Goal: Download file/media

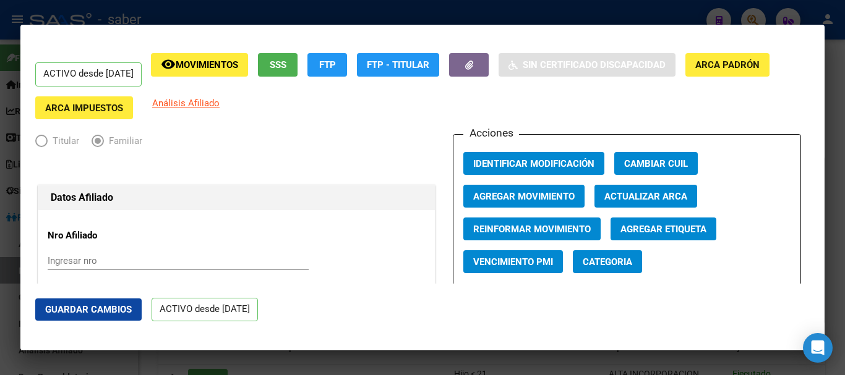
scroll to position [680, 0]
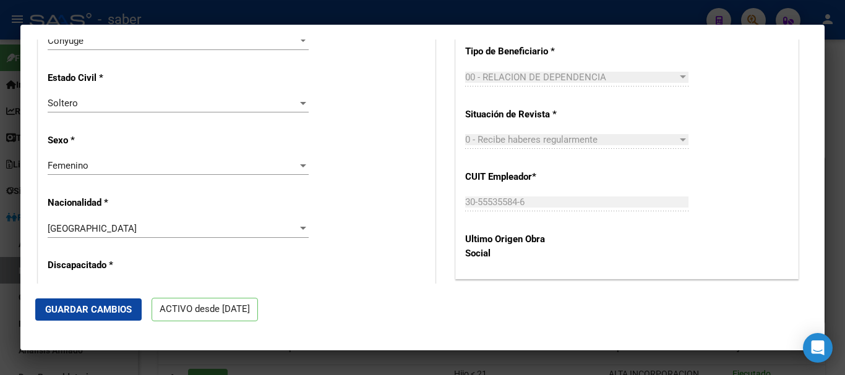
click at [344, 357] on div at bounding box center [422, 187] width 845 height 375
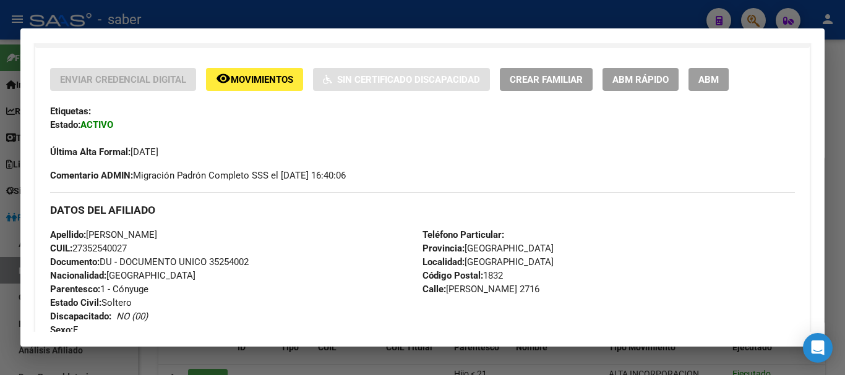
click at [334, 362] on div at bounding box center [422, 187] width 845 height 375
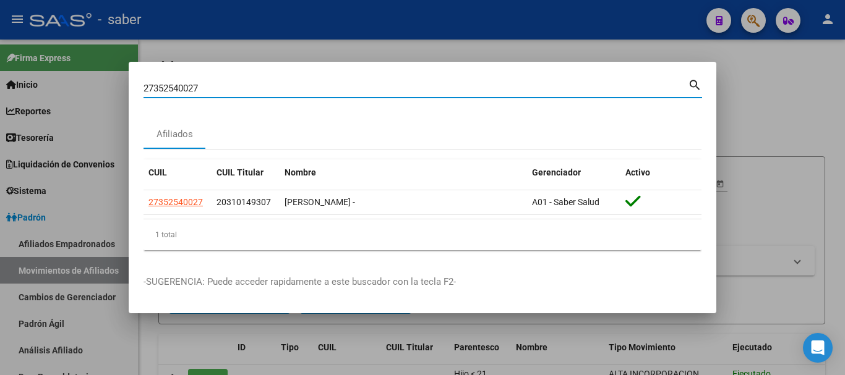
click at [172, 87] on input "27352540027" at bounding box center [415, 88] width 544 height 11
paste input "0598391352|"
type input "20598391352"
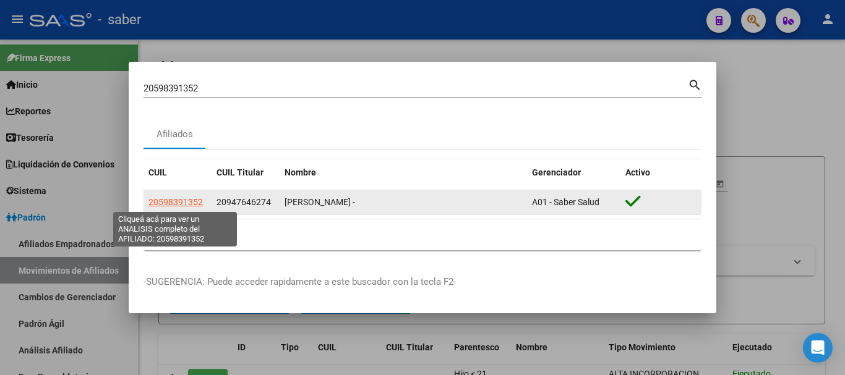
click at [163, 198] on span "20598391352" at bounding box center [175, 202] width 54 height 10
type textarea "20598391352"
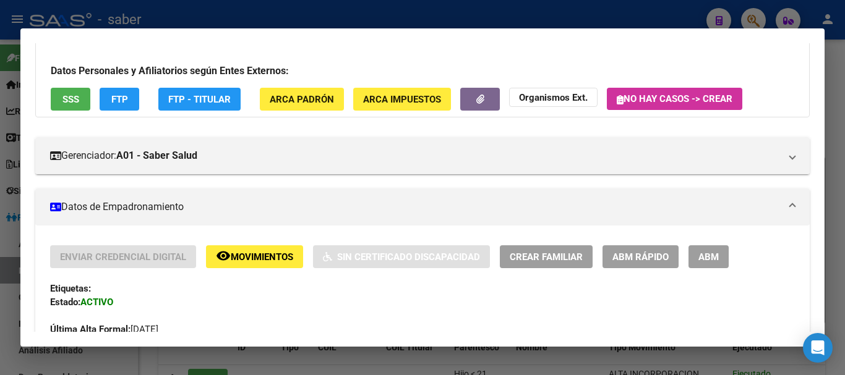
scroll to position [62, 0]
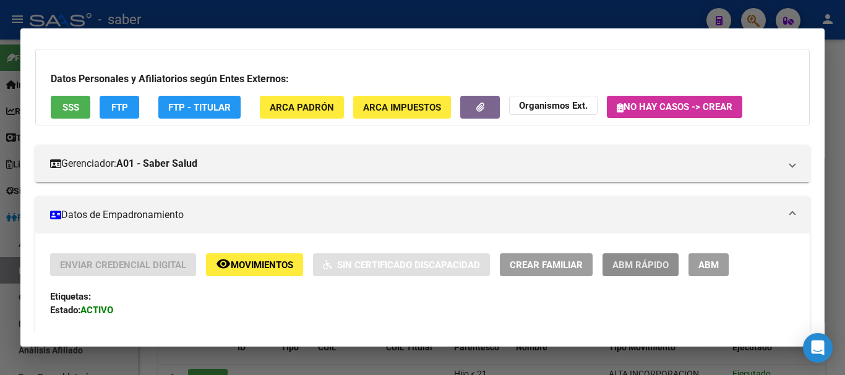
click at [639, 270] on span "ABM Rápido" at bounding box center [640, 265] width 56 height 11
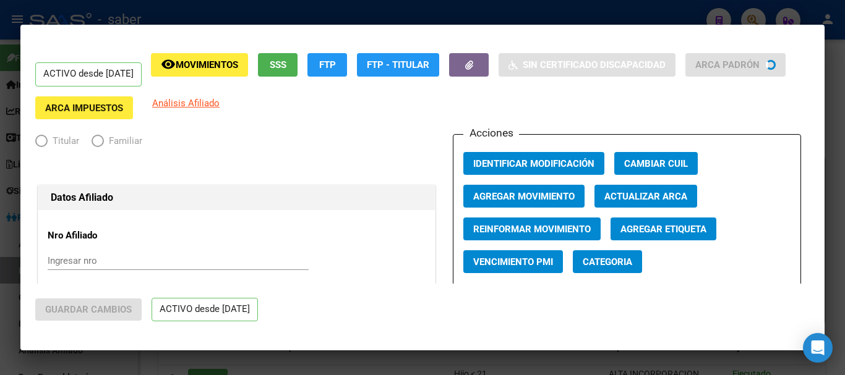
radio input "true"
type input "30-70952305-4"
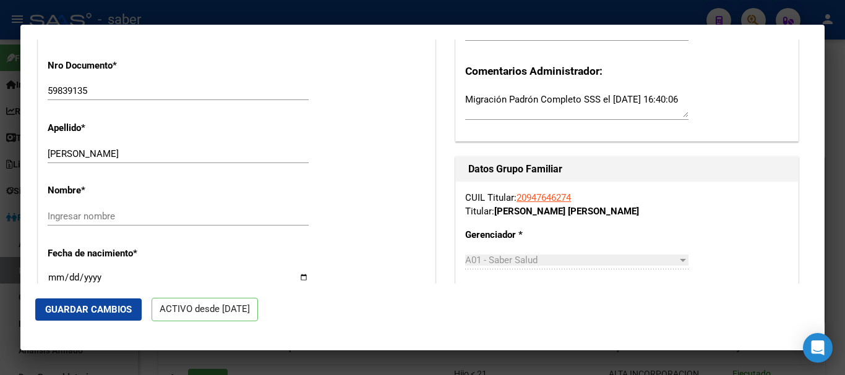
scroll to position [371, 0]
drag, startPoint x: 96, startPoint y: 155, endPoint x: 182, endPoint y: 158, distance: 86.6
click at [182, 158] on input "[PERSON_NAME]" at bounding box center [178, 154] width 261 height 11
drag, startPoint x: 145, startPoint y: 155, endPoint x: 98, endPoint y: 174, distance: 50.5
click at [98, 174] on div "[PERSON_NAME] [PERSON_NAME] Ingresar apellido" at bounding box center [178, 160] width 261 height 30
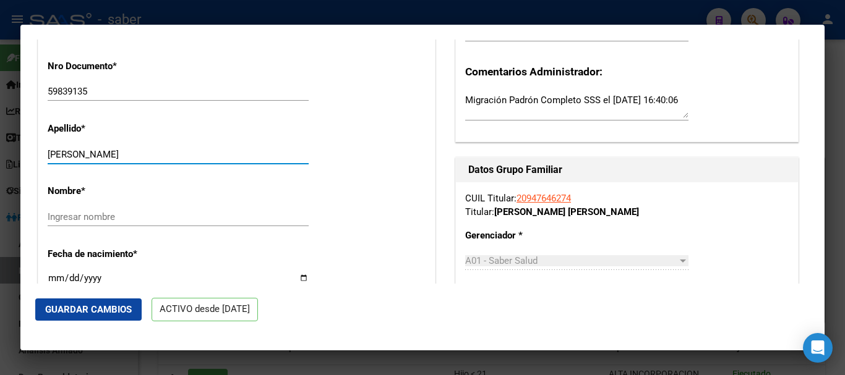
drag, startPoint x: 124, startPoint y: 155, endPoint x: 163, endPoint y: 158, distance: 39.1
click at [163, 158] on input "[PERSON_NAME]" at bounding box center [178, 154] width 261 height 11
type input "BURAKOV"
click at [122, 218] on input "Ingresar nombre" at bounding box center [178, 216] width 261 height 11
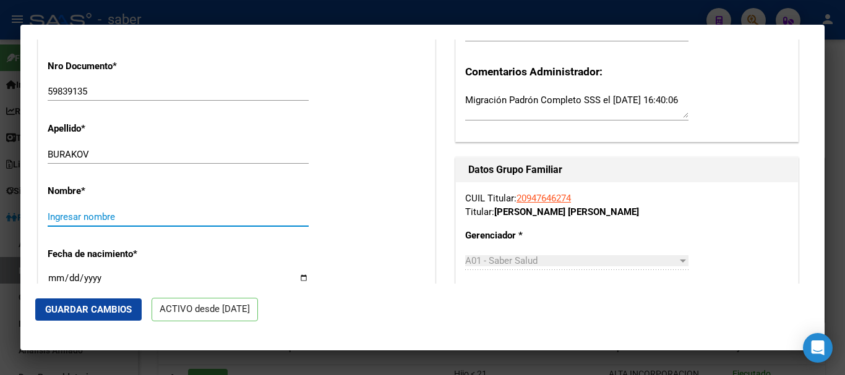
paste input "[PERSON_NAME]"
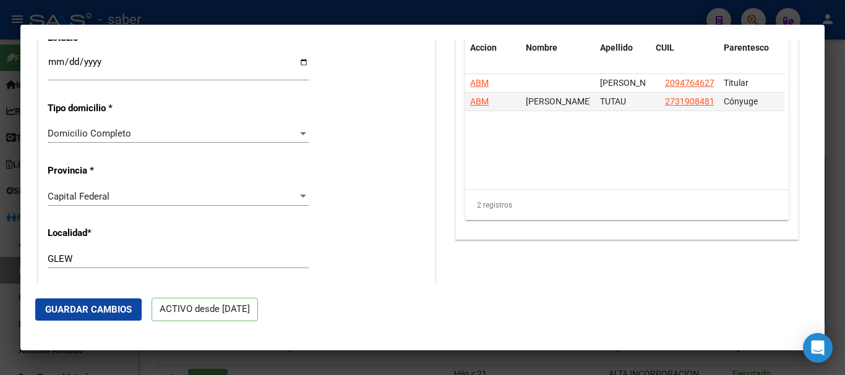
scroll to position [989, 0]
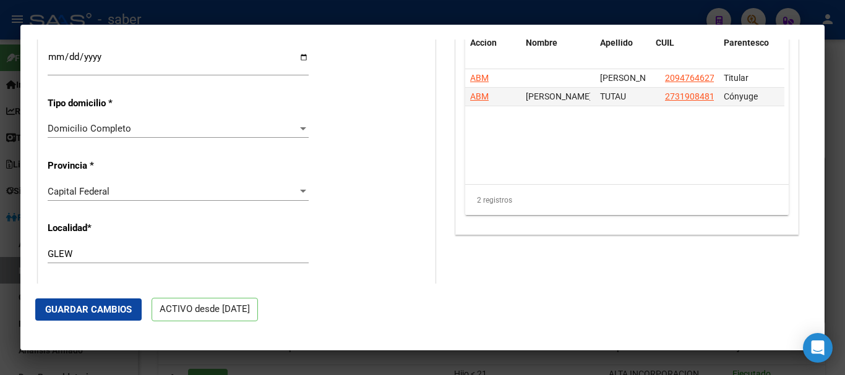
type input "[PERSON_NAME]"
click at [147, 188] on div "Capital Federal" at bounding box center [173, 191] width 250 height 11
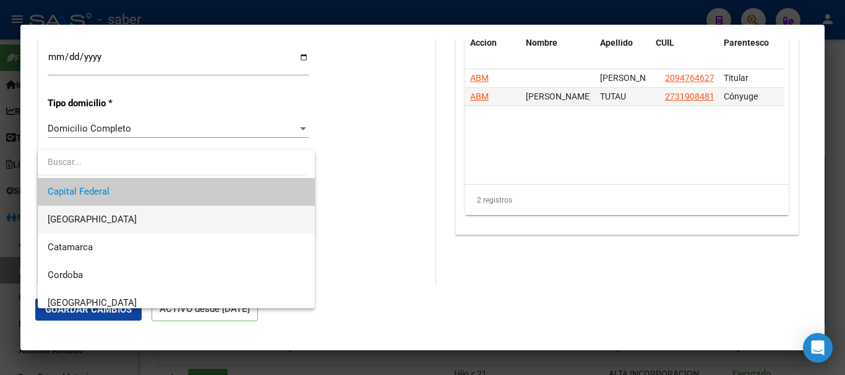
click at [143, 215] on span "[GEOGRAPHIC_DATA]" at bounding box center [176, 220] width 257 height 28
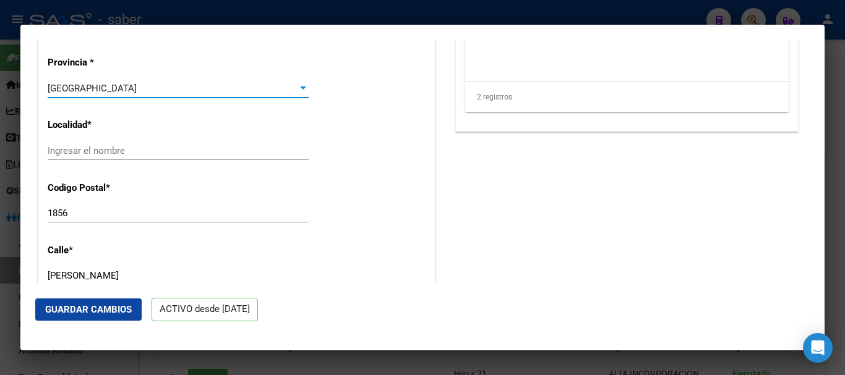
scroll to position [1113, 0]
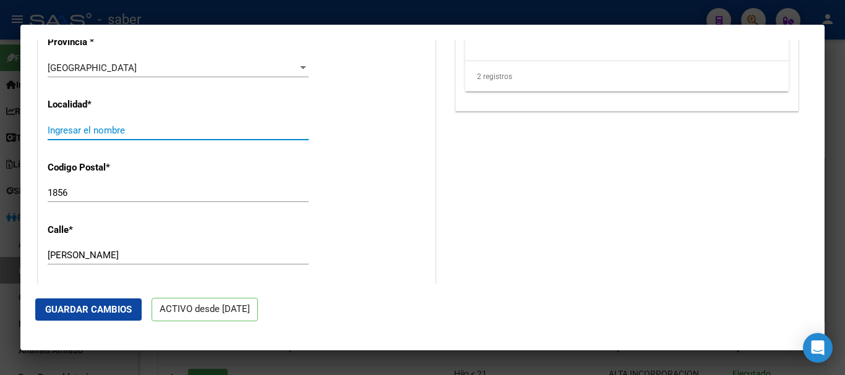
click at [114, 131] on input "Ingresar el nombre" at bounding box center [178, 130] width 261 height 11
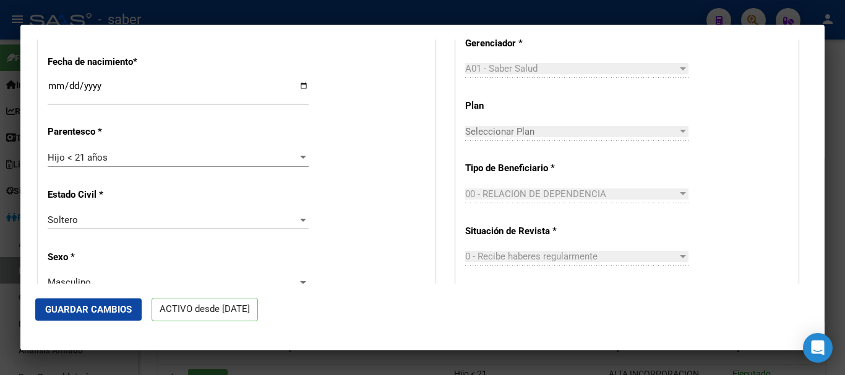
scroll to position [495, 0]
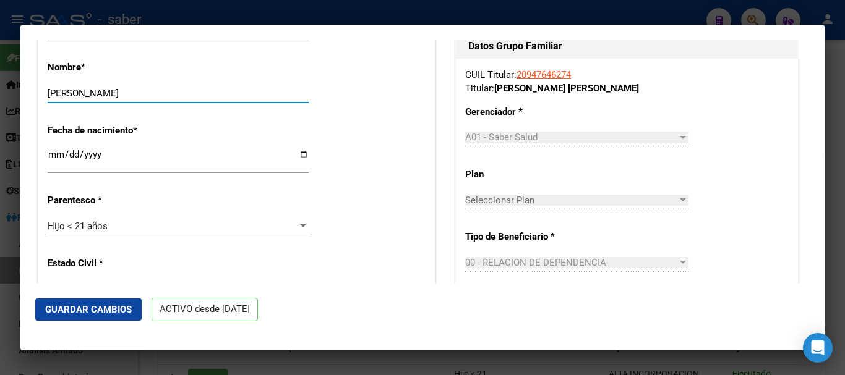
drag, startPoint x: 61, startPoint y: 91, endPoint x: 75, endPoint y: 93, distance: 13.7
click at [75, 93] on input "[PERSON_NAME]" at bounding box center [178, 93] width 261 height 11
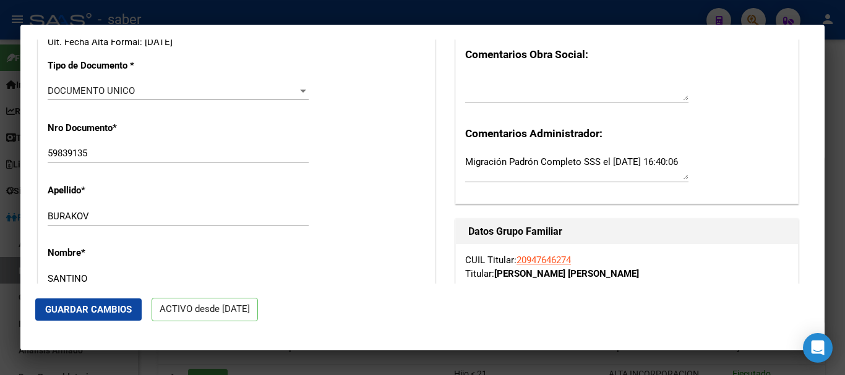
type input "SANTINO"
click at [136, 215] on input "BURAKOV" at bounding box center [178, 216] width 261 height 11
paste input "TUTAU"
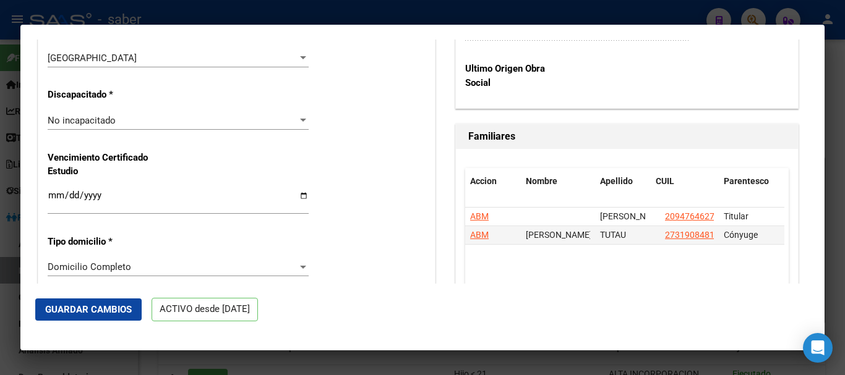
scroll to position [866, 0]
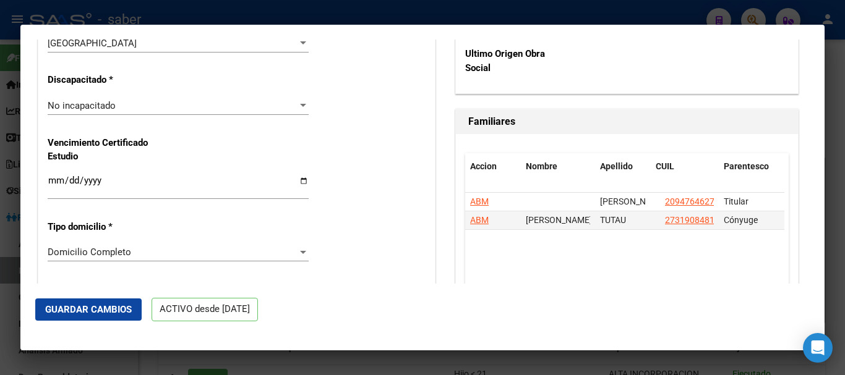
type input "[PERSON_NAME]"
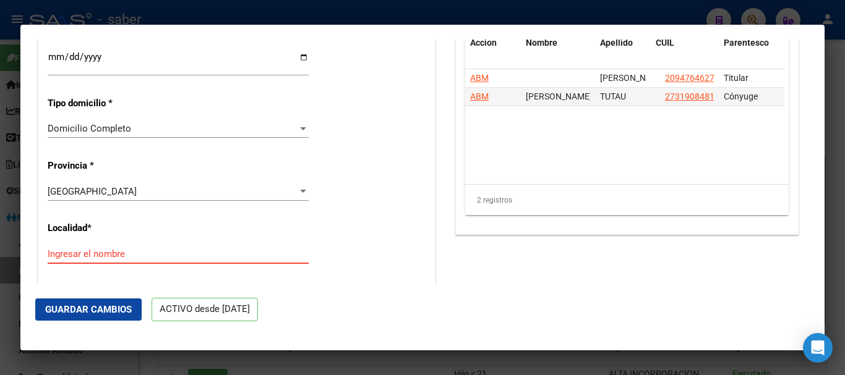
click at [103, 254] on input "Ingresar el nombre" at bounding box center [178, 254] width 261 height 11
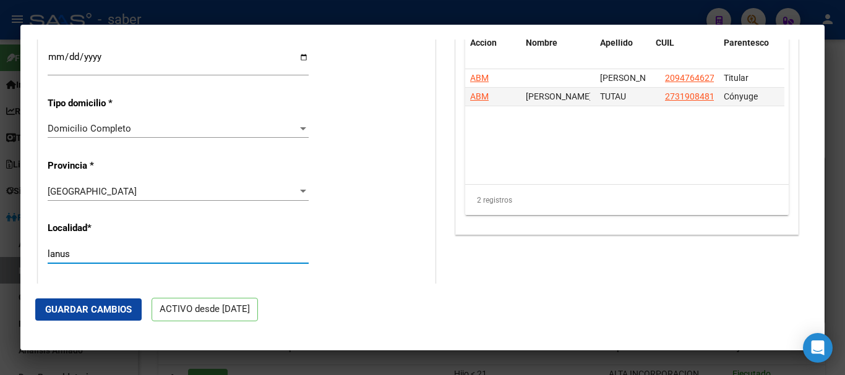
type input "lanus"
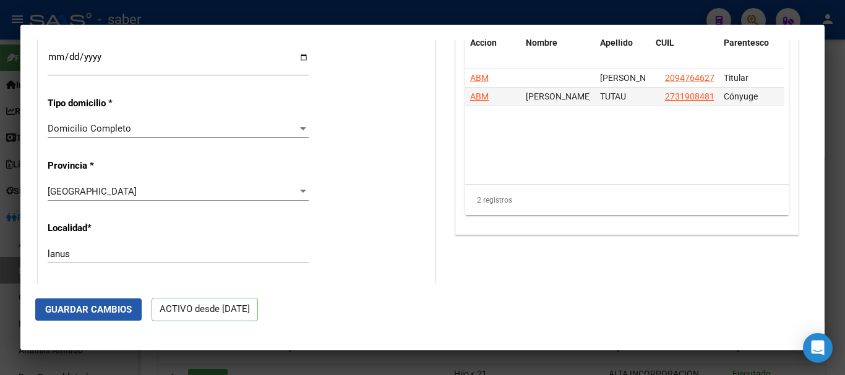
click at [77, 300] on button "Guardar Cambios" at bounding box center [88, 310] width 106 height 22
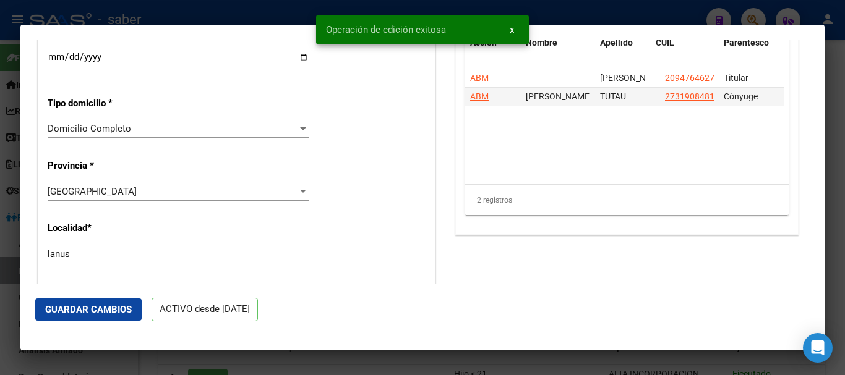
click at [440, 358] on div at bounding box center [422, 187] width 845 height 375
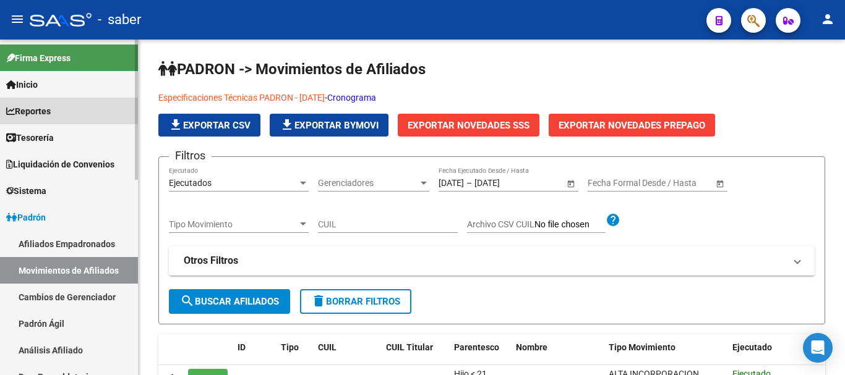
click at [44, 117] on span "Reportes" at bounding box center [28, 111] width 45 height 14
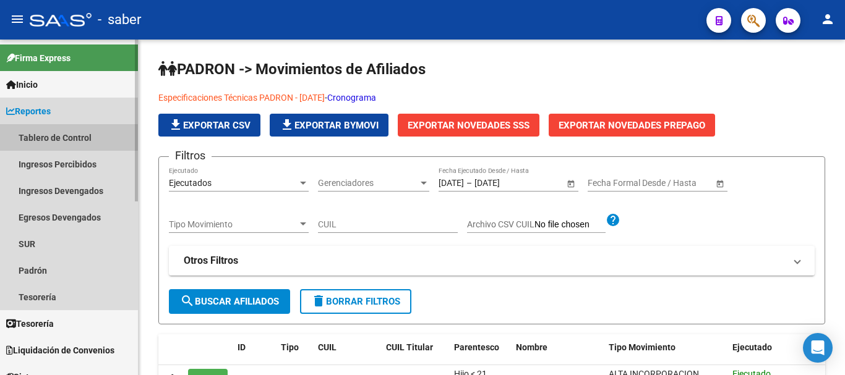
click at [25, 136] on link "Tablero de Control" at bounding box center [69, 137] width 138 height 27
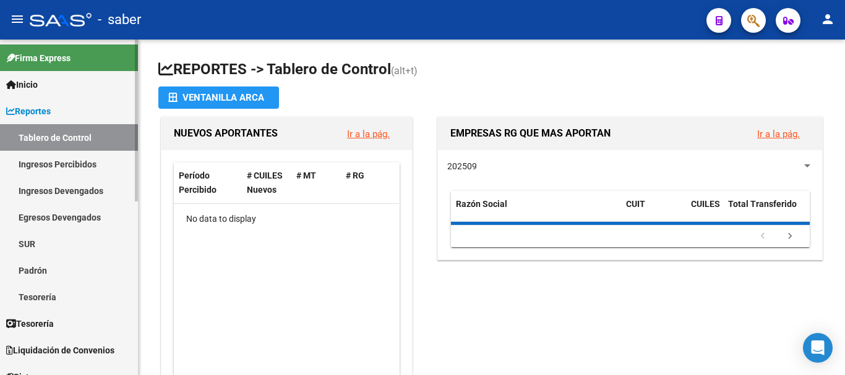
click at [34, 164] on link "Ingresos Percibidos" at bounding box center [69, 164] width 138 height 27
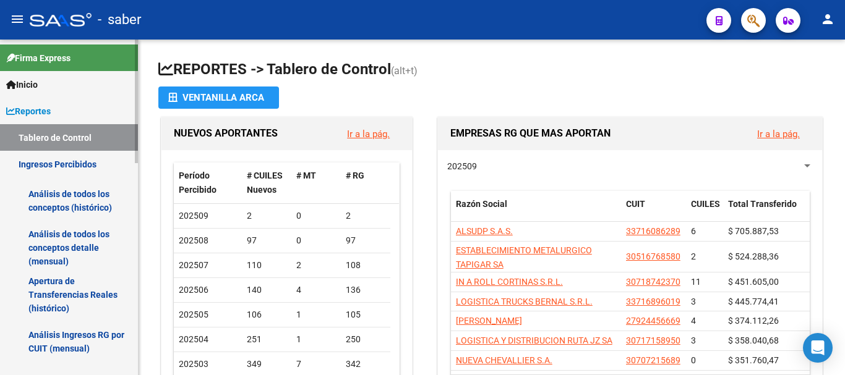
click at [40, 199] on link "Análisis de todos los conceptos (histórico)" at bounding box center [69, 200] width 138 height 47
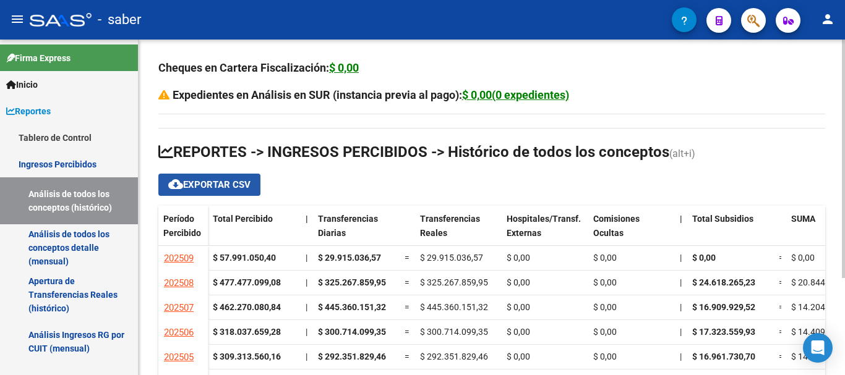
click at [190, 184] on span "cloud_download Exportar CSV" at bounding box center [209, 184] width 82 height 11
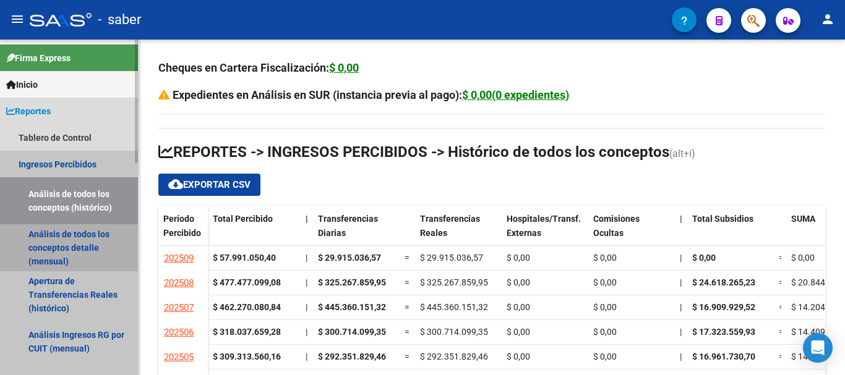
click at [79, 235] on link "Análisis de todos los conceptos detalle (mensual)" at bounding box center [69, 247] width 138 height 47
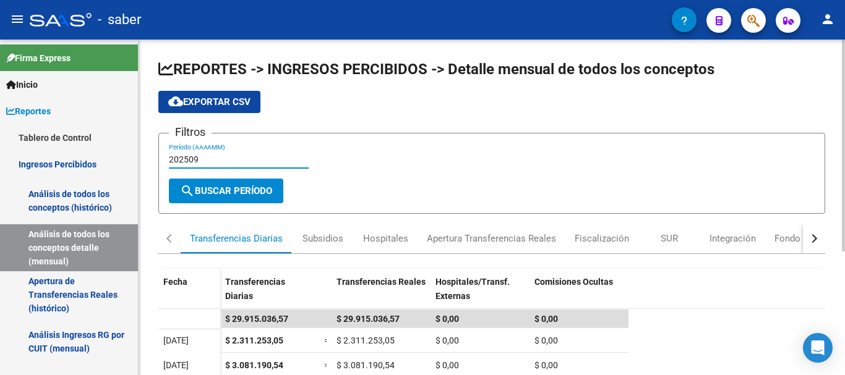
click at [202, 157] on input "202509" at bounding box center [239, 160] width 140 height 11
type input "202508"
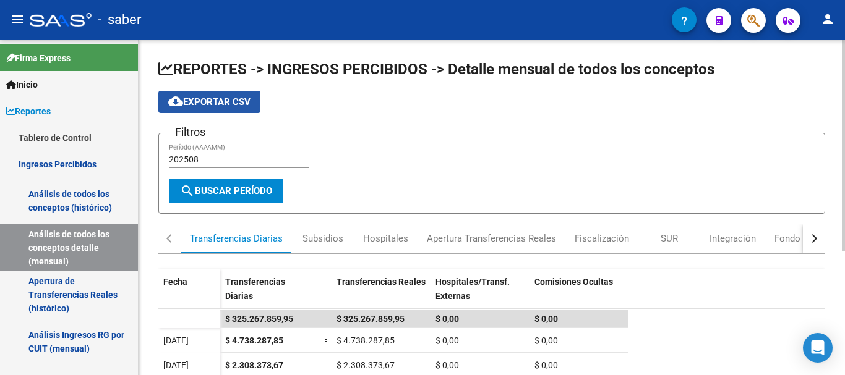
click at [244, 101] on span "cloud_download Exportar CSV" at bounding box center [209, 101] width 82 height 11
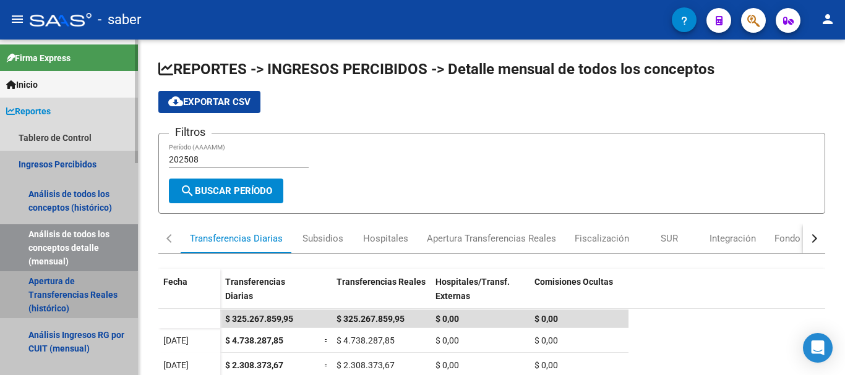
click at [63, 306] on link "Apertura de Transferencias Reales (histórico)" at bounding box center [69, 294] width 138 height 47
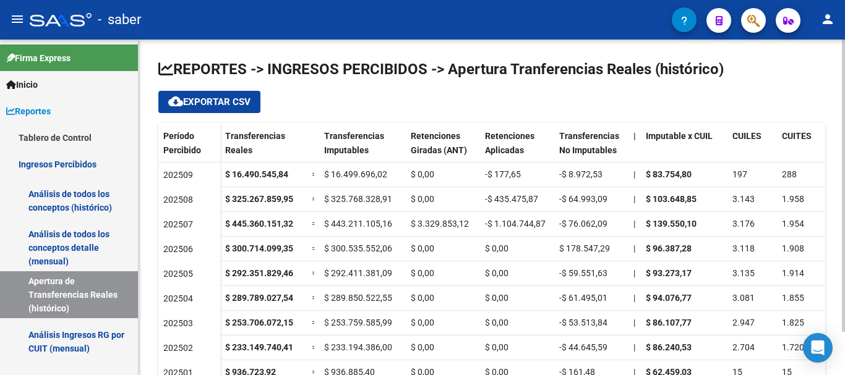
click at [197, 100] on span "cloud_download Exportar CSV" at bounding box center [209, 101] width 82 height 11
